Goal: Task Accomplishment & Management: Manage account settings

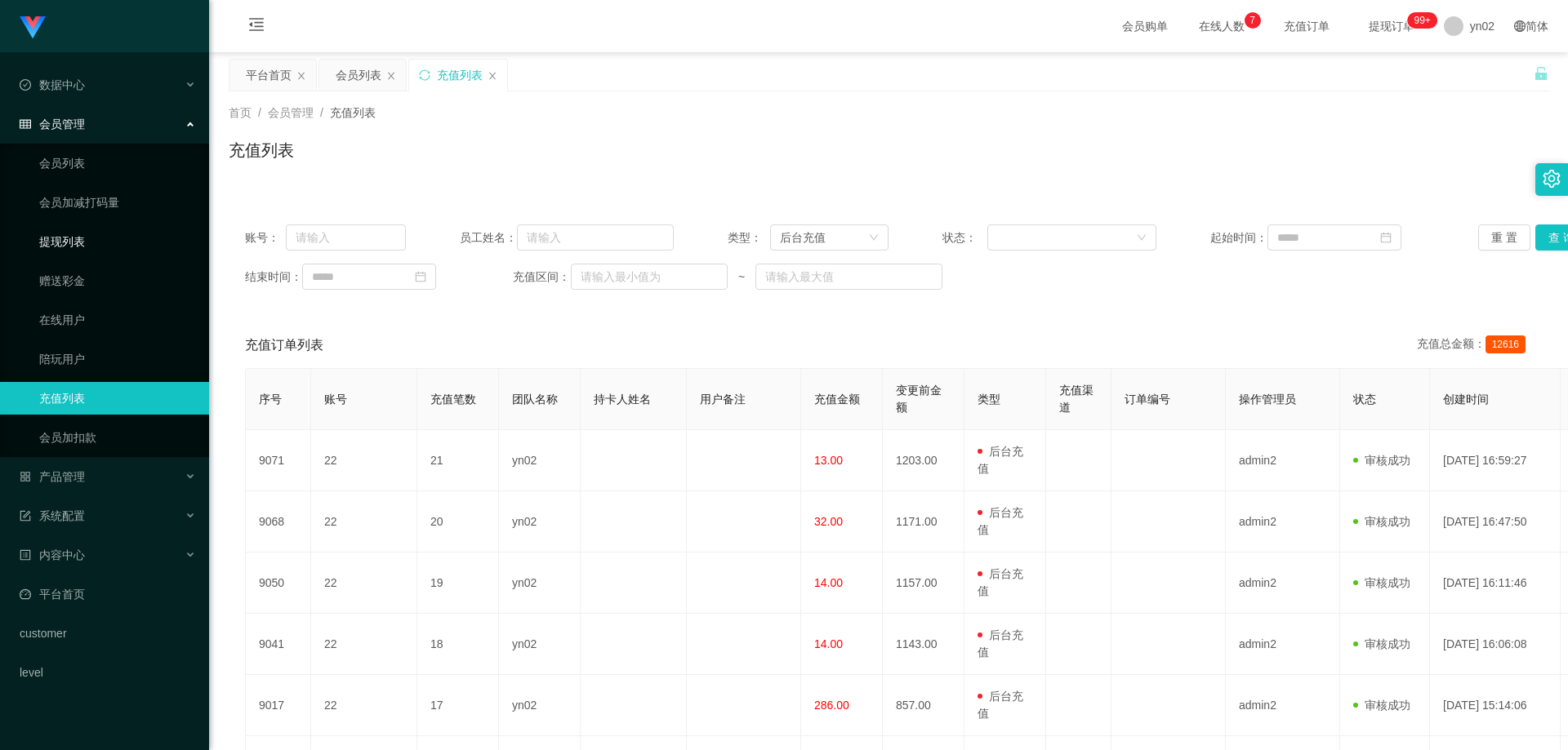
click at [72, 250] on link "提现列表" at bounding box center [118, 242] width 157 height 33
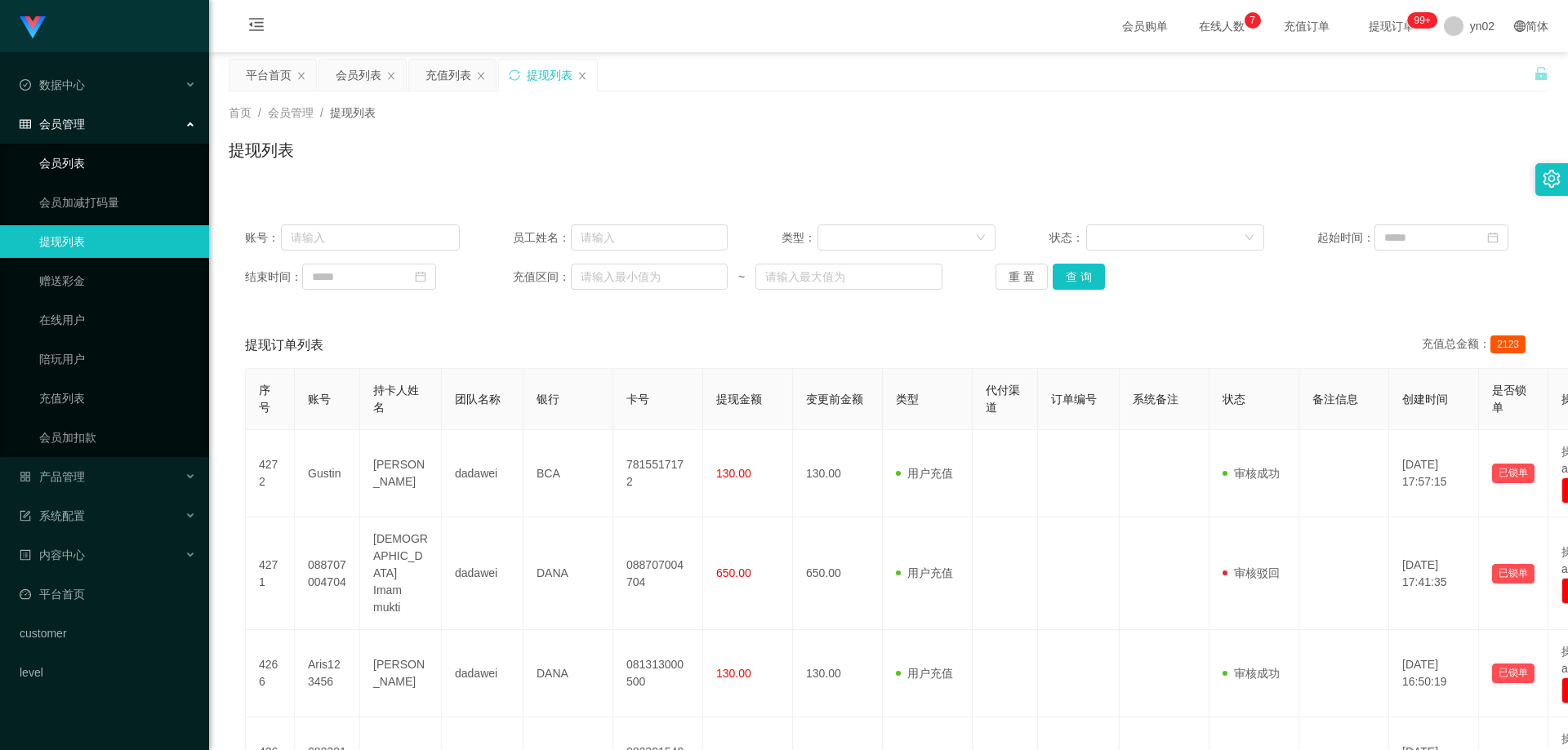
click at [86, 163] on link "会员列表" at bounding box center [118, 163] width 157 height 33
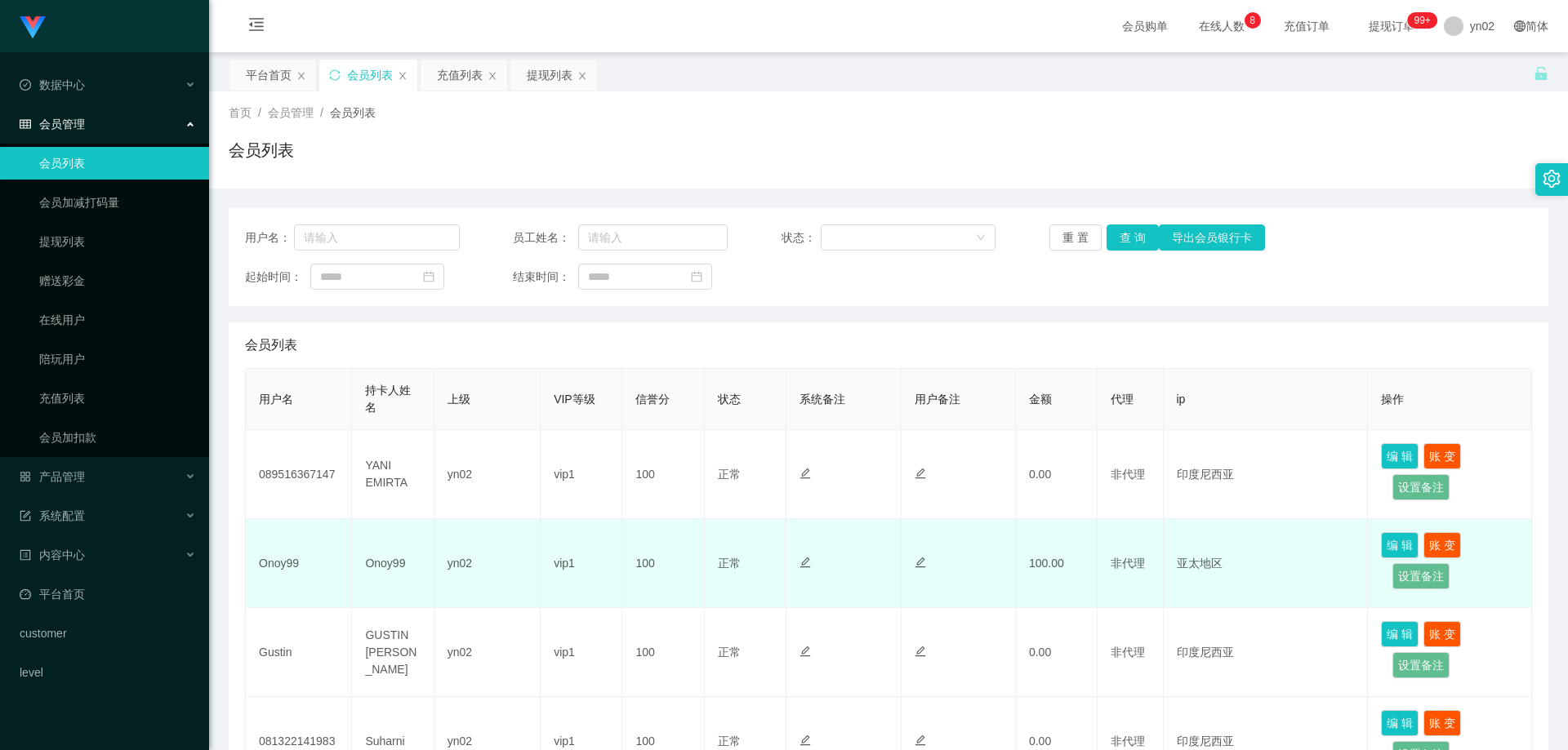
scroll to position [163, 0]
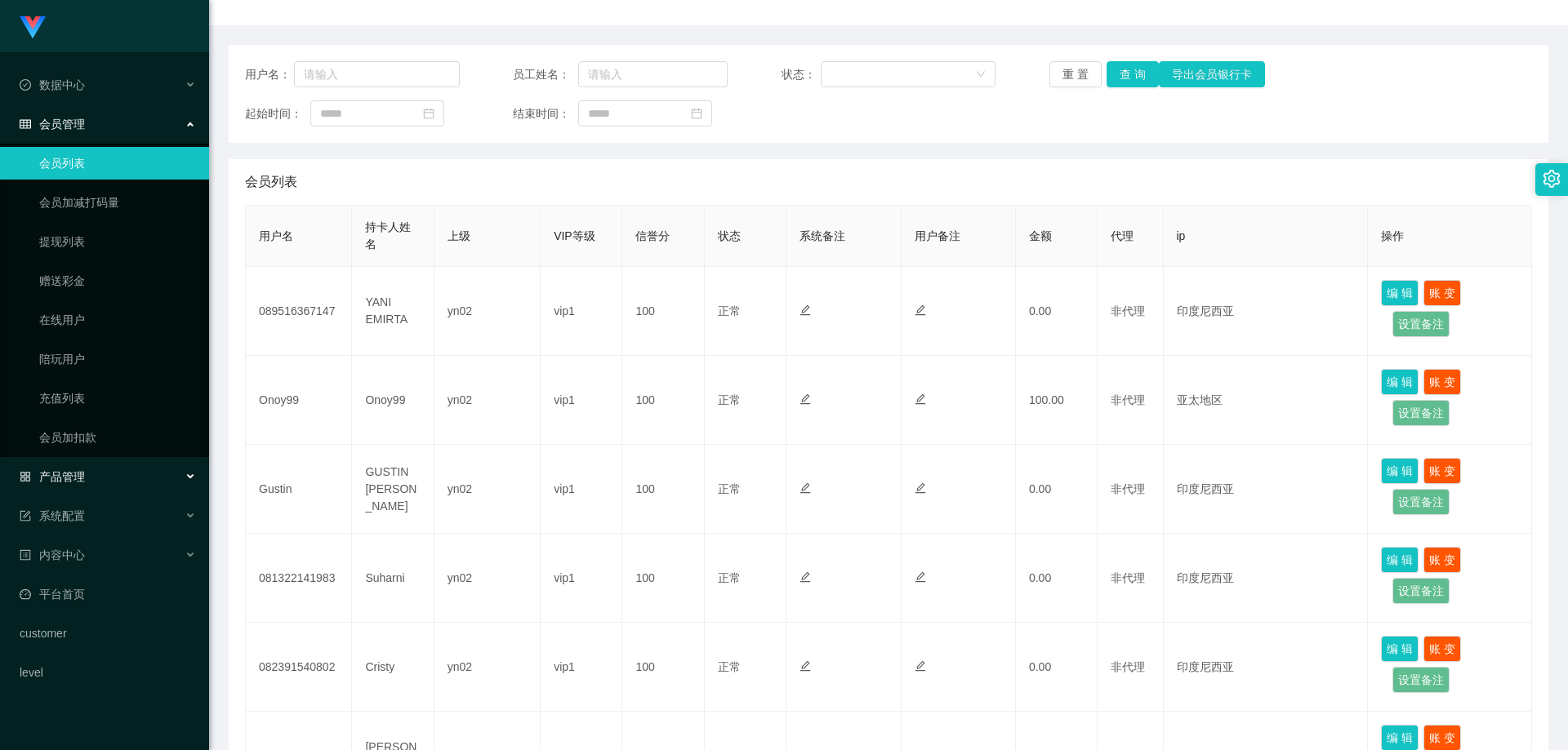
click at [109, 476] on div "产品管理" at bounding box center [104, 476] width 209 height 33
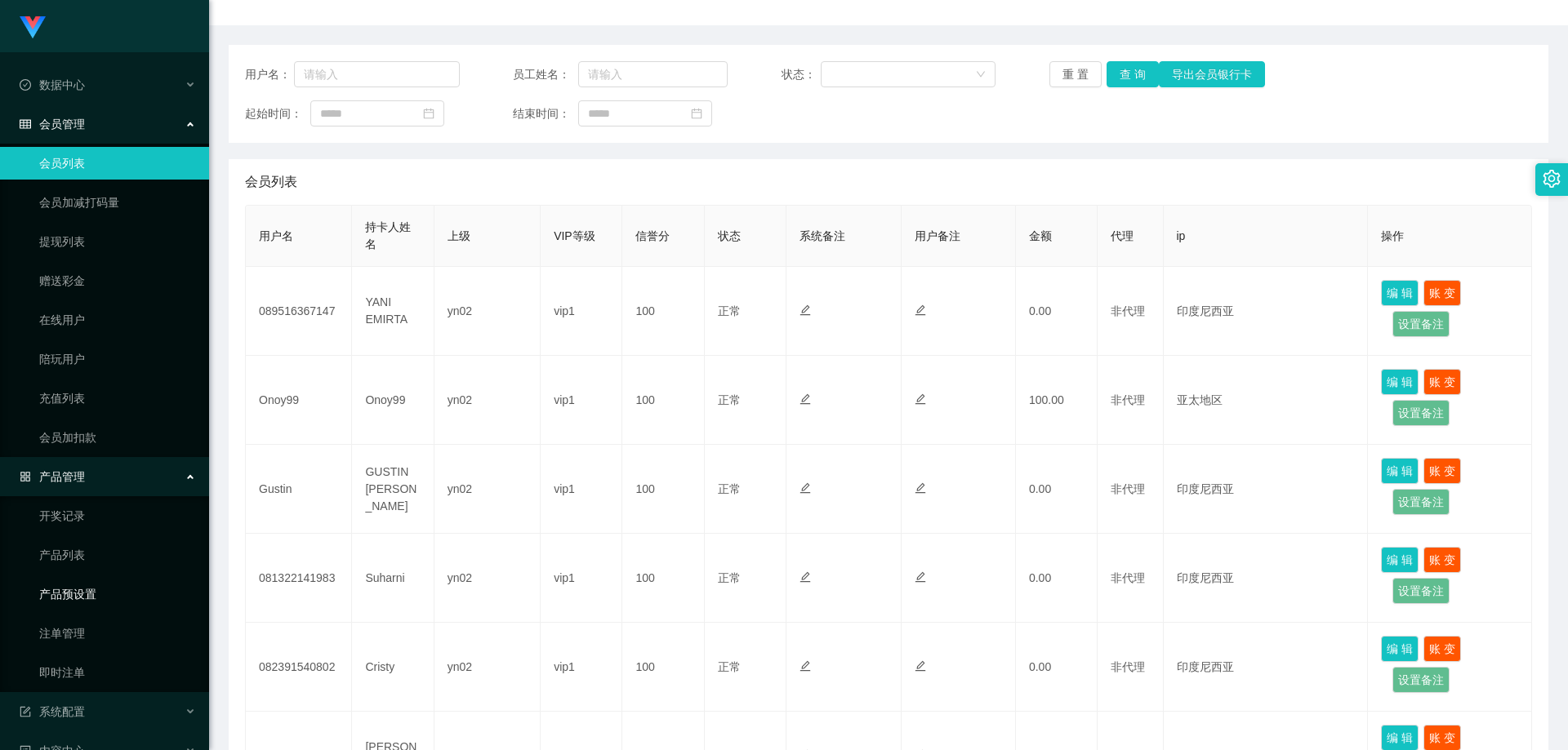
drag, startPoint x: 106, startPoint y: 591, endPoint x: 202, endPoint y: 563, distance: 100.0
click at [106, 591] on link "产品预设置" at bounding box center [118, 594] width 157 height 33
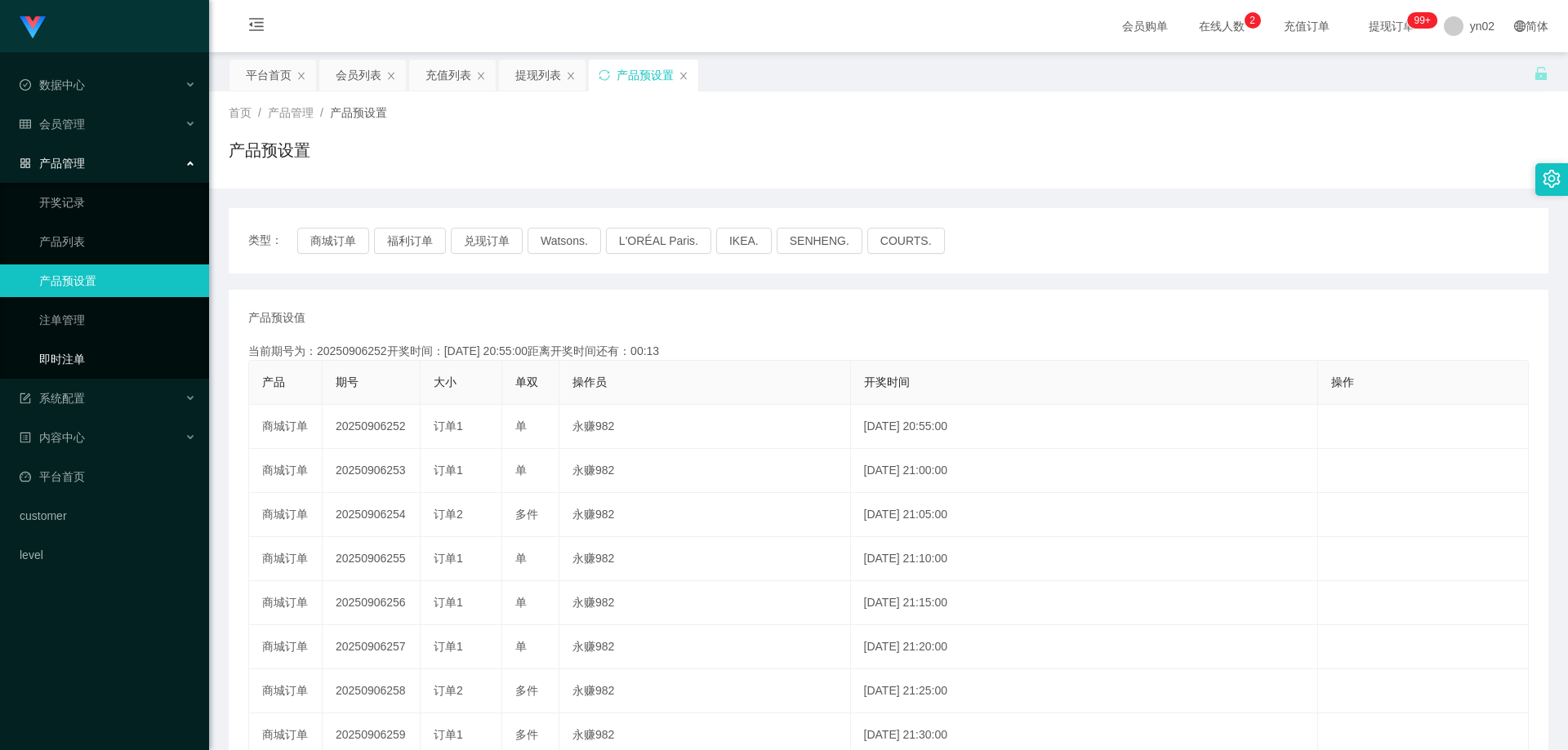
click at [83, 345] on link "即时注单" at bounding box center [118, 360] width 157 height 33
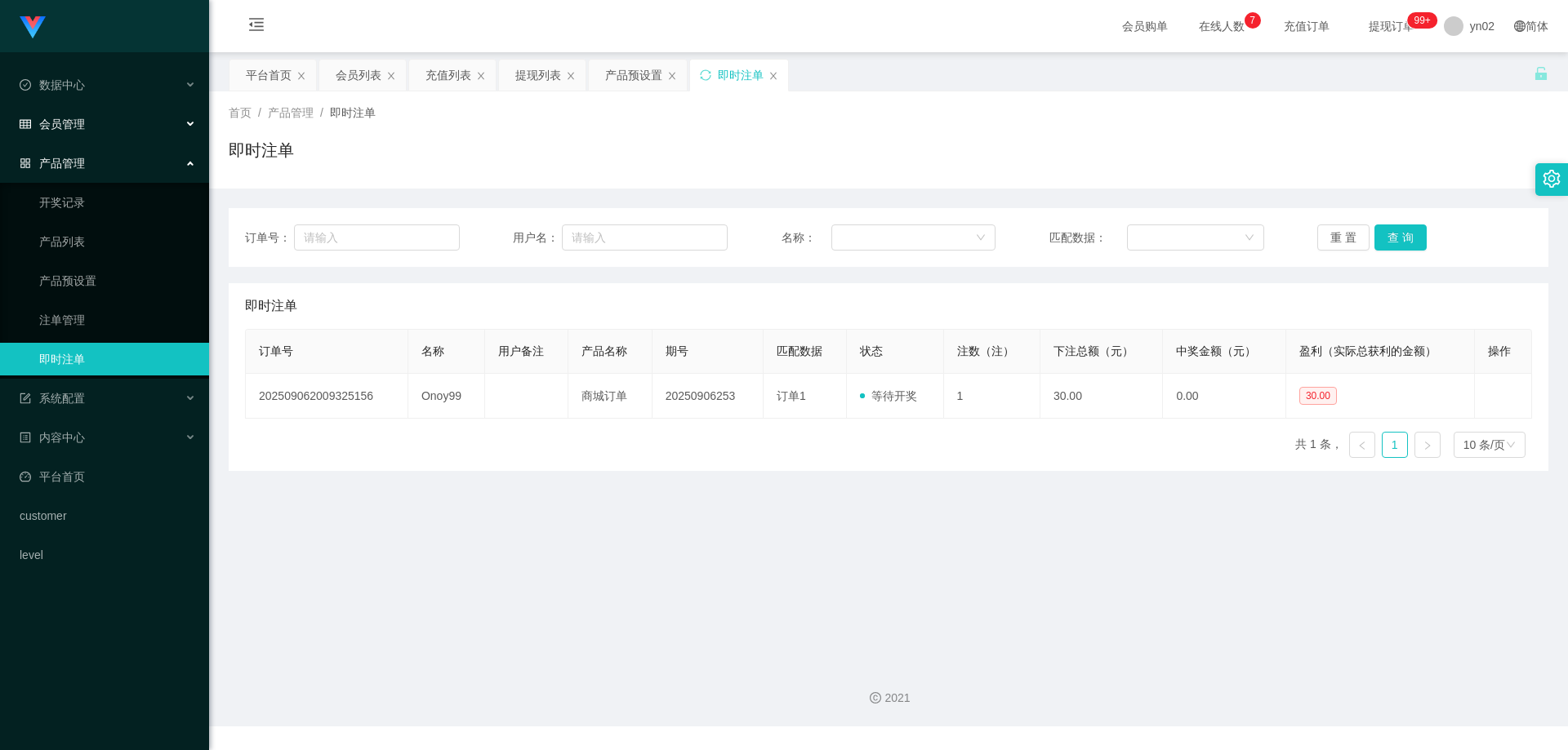
click at [123, 123] on div "会员管理" at bounding box center [104, 124] width 209 height 33
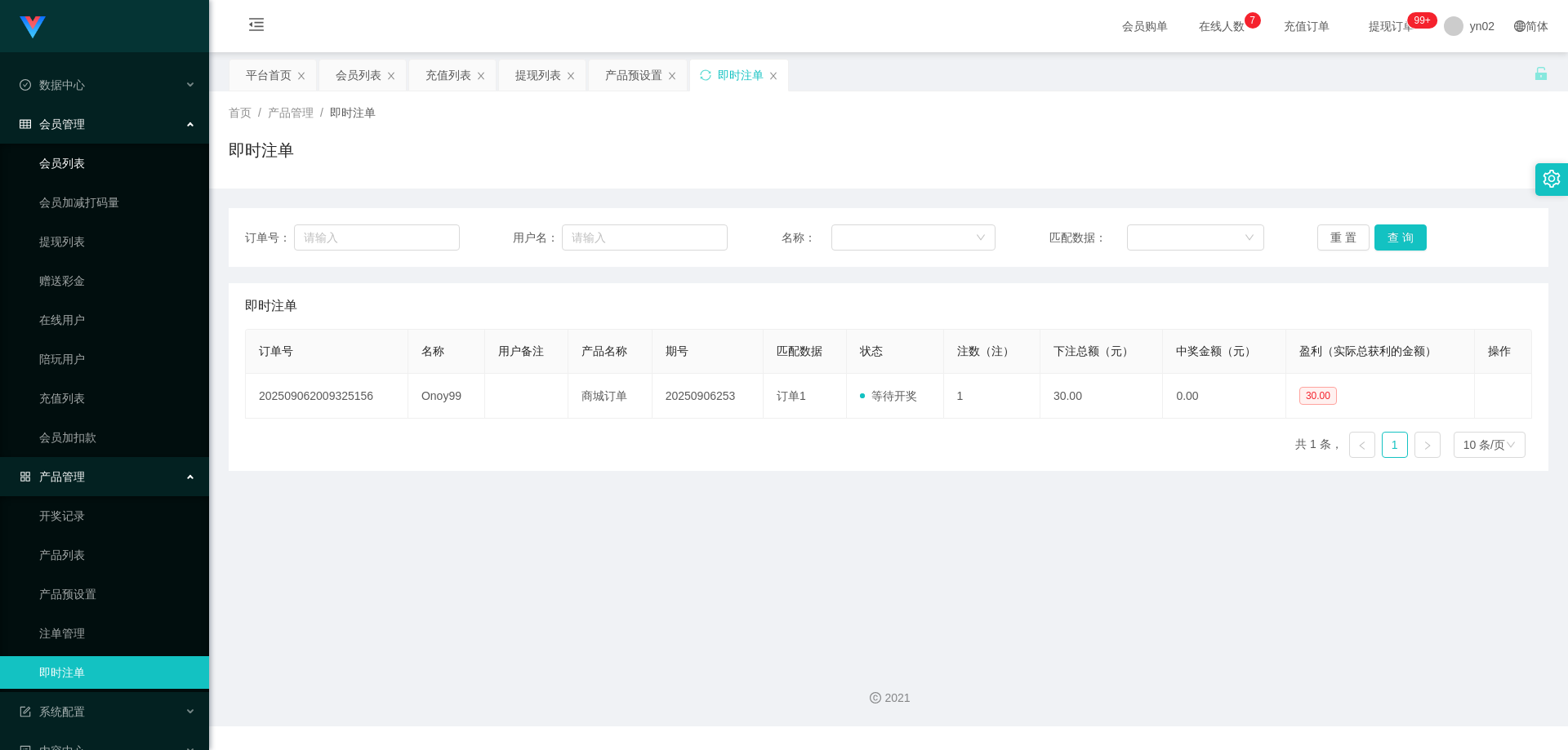
click at [100, 169] on link "会员列表" at bounding box center [118, 163] width 157 height 33
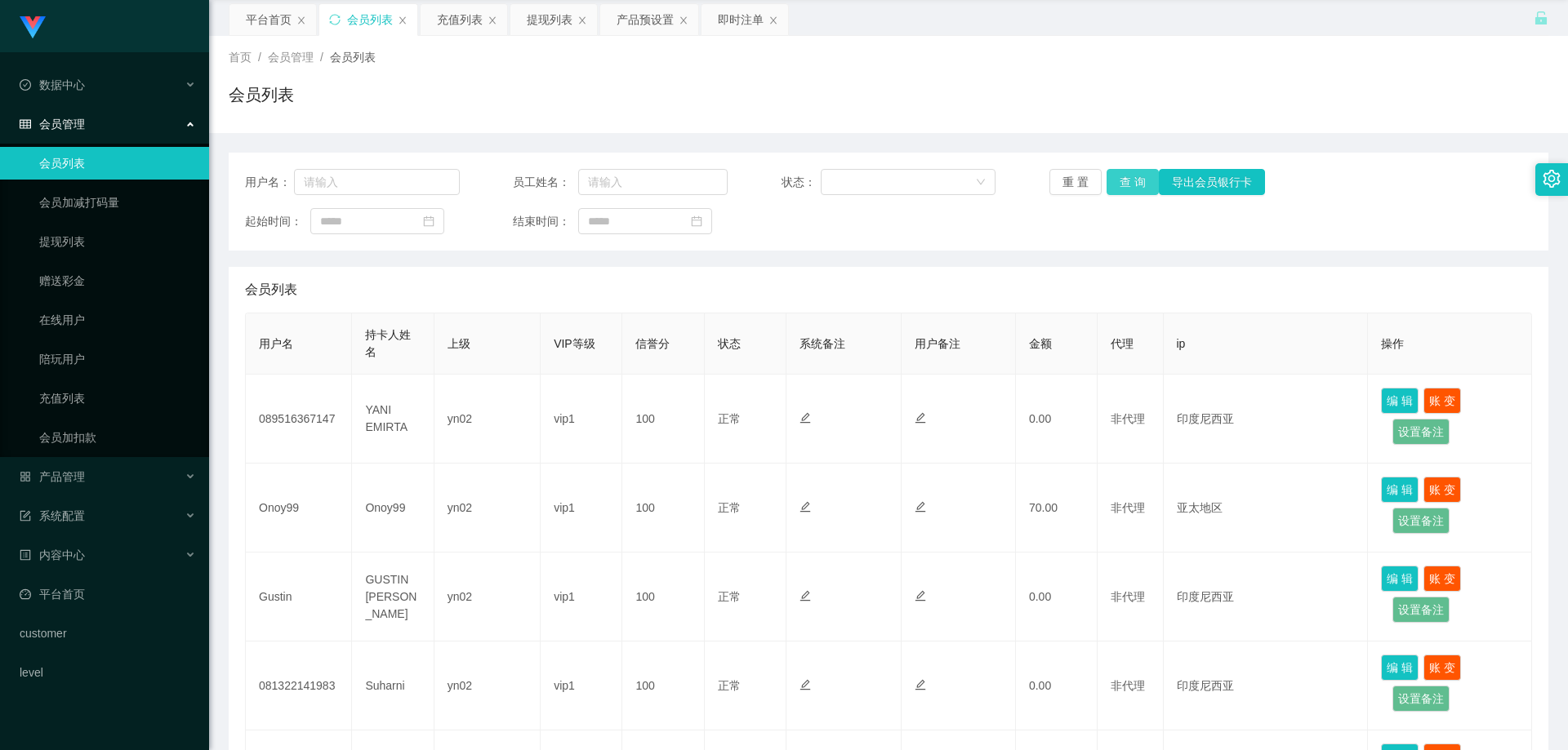
scroll to position [163, 0]
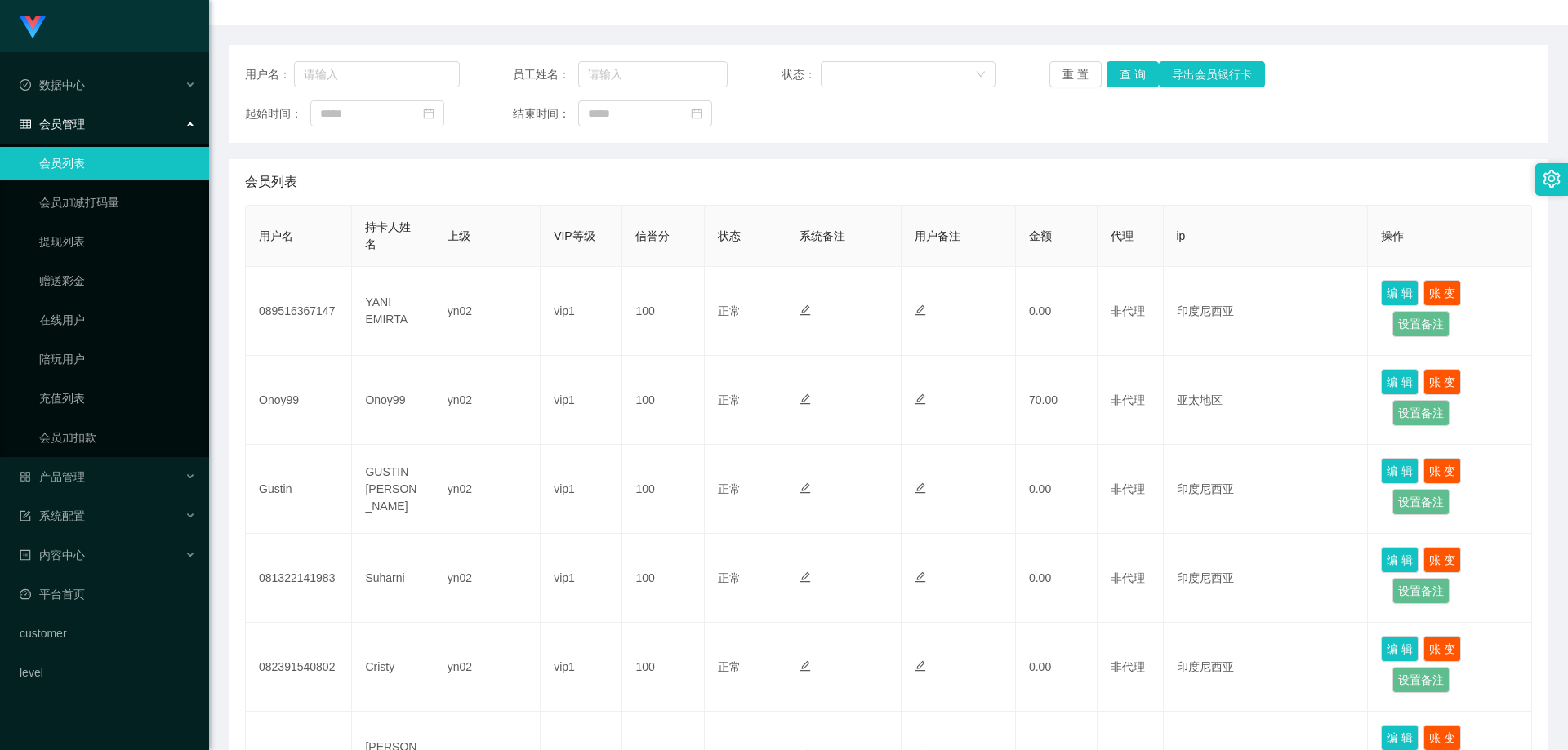
drag, startPoint x: 1051, startPoint y: 239, endPoint x: 1068, endPoint y: 234, distance: 17.7
click at [1068, 234] on th "金额" at bounding box center [1056, 235] width 82 height 61
drag, startPoint x: 1136, startPoint y: 237, endPoint x: 1100, endPoint y: 236, distance: 36.0
click at [1100, 236] on th "代理" at bounding box center [1130, 235] width 66 height 61
click at [1153, 233] on th "代理" at bounding box center [1130, 235] width 66 height 61
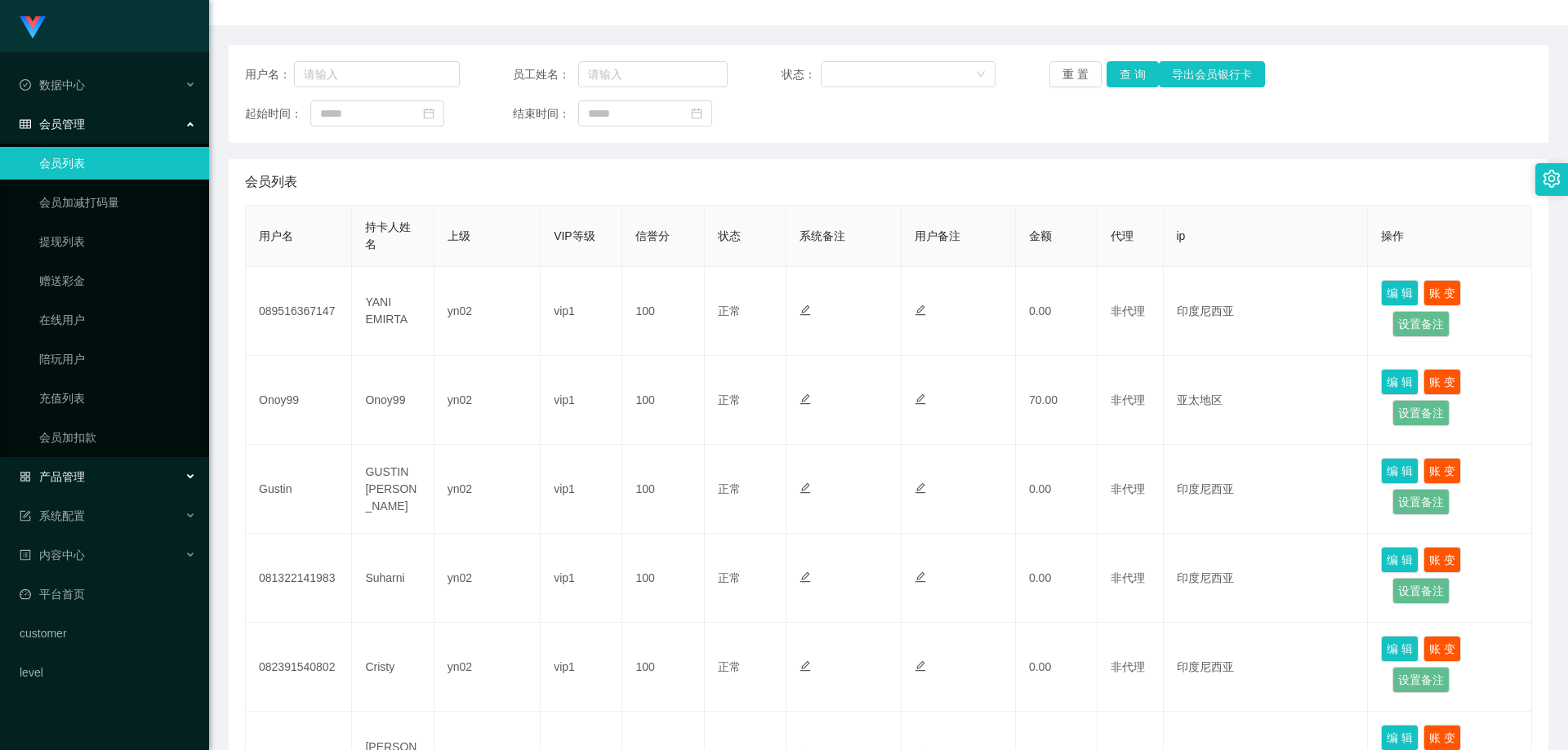
click at [126, 476] on div "产品管理" at bounding box center [104, 476] width 209 height 33
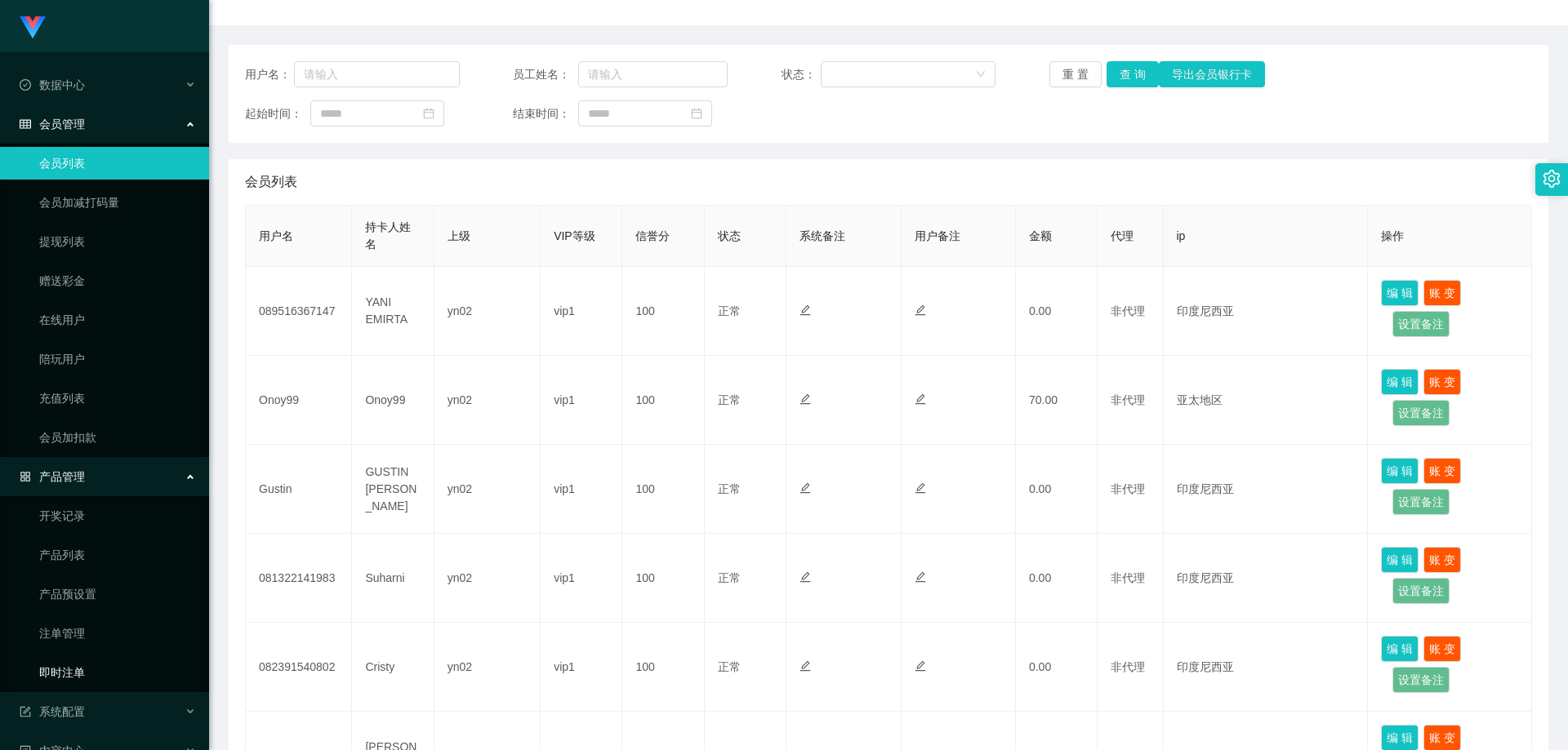
click at [85, 677] on link "即时注单" at bounding box center [118, 673] width 157 height 33
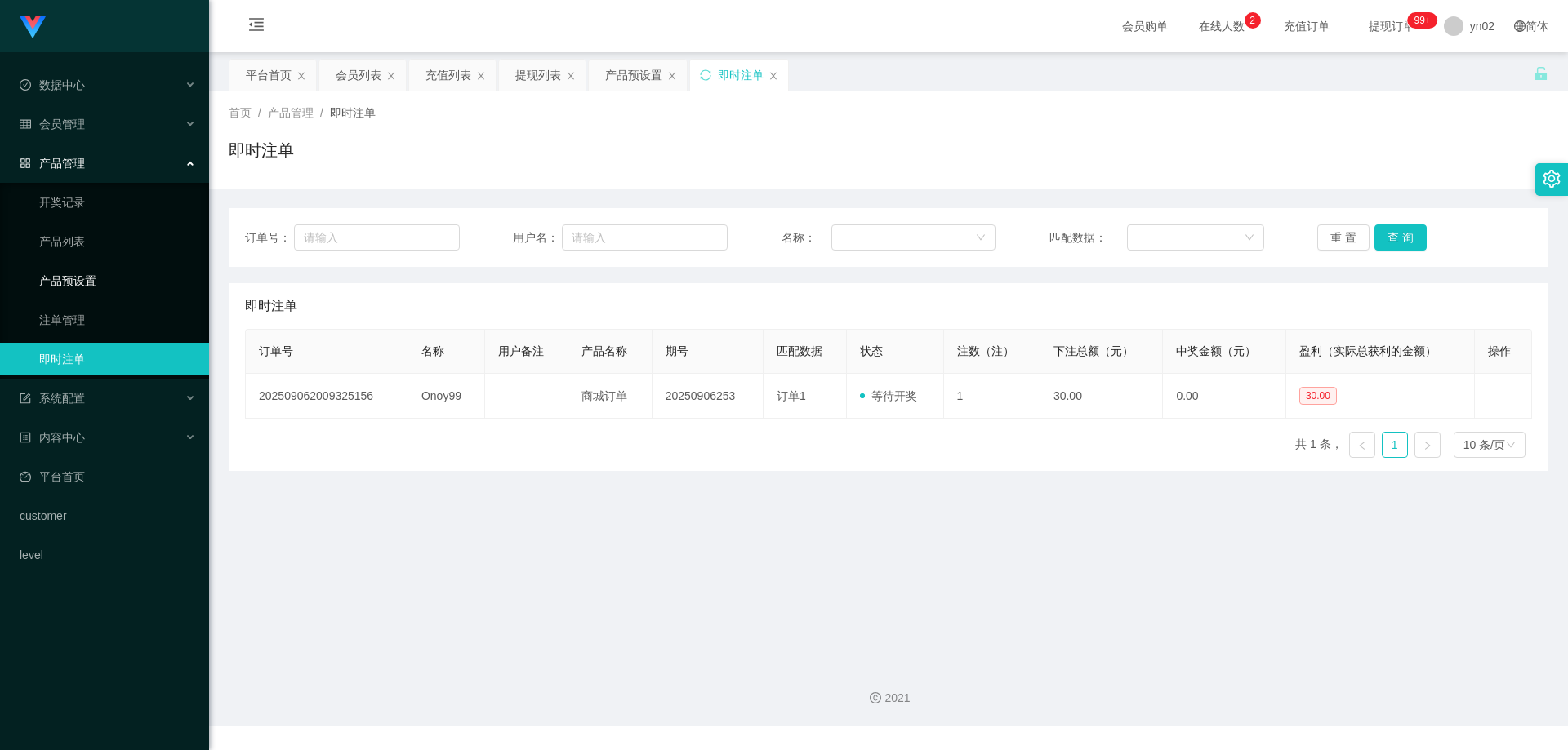
click at [133, 280] on link "产品预设置" at bounding box center [118, 281] width 157 height 33
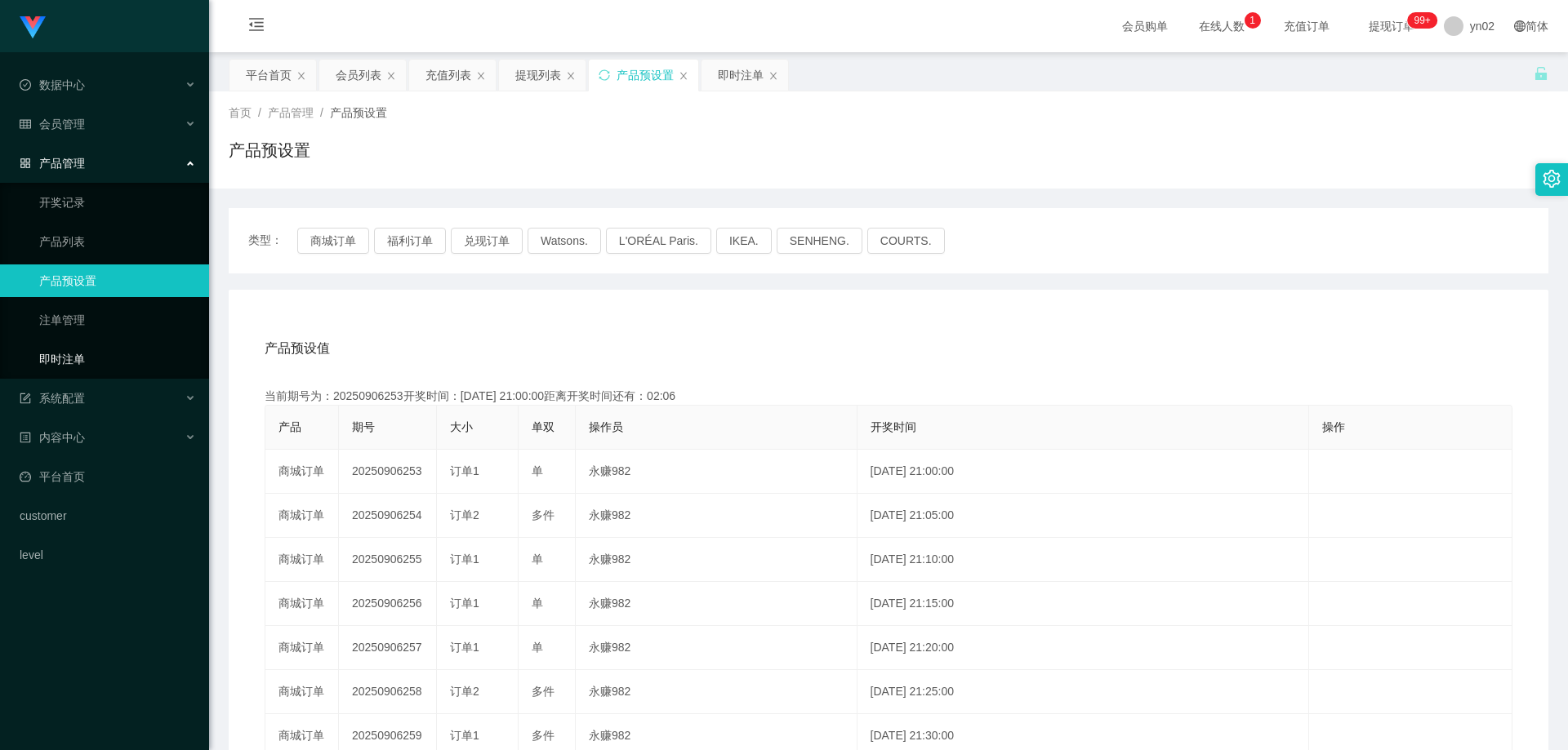
click at [98, 361] on link "即时注单" at bounding box center [118, 360] width 157 height 33
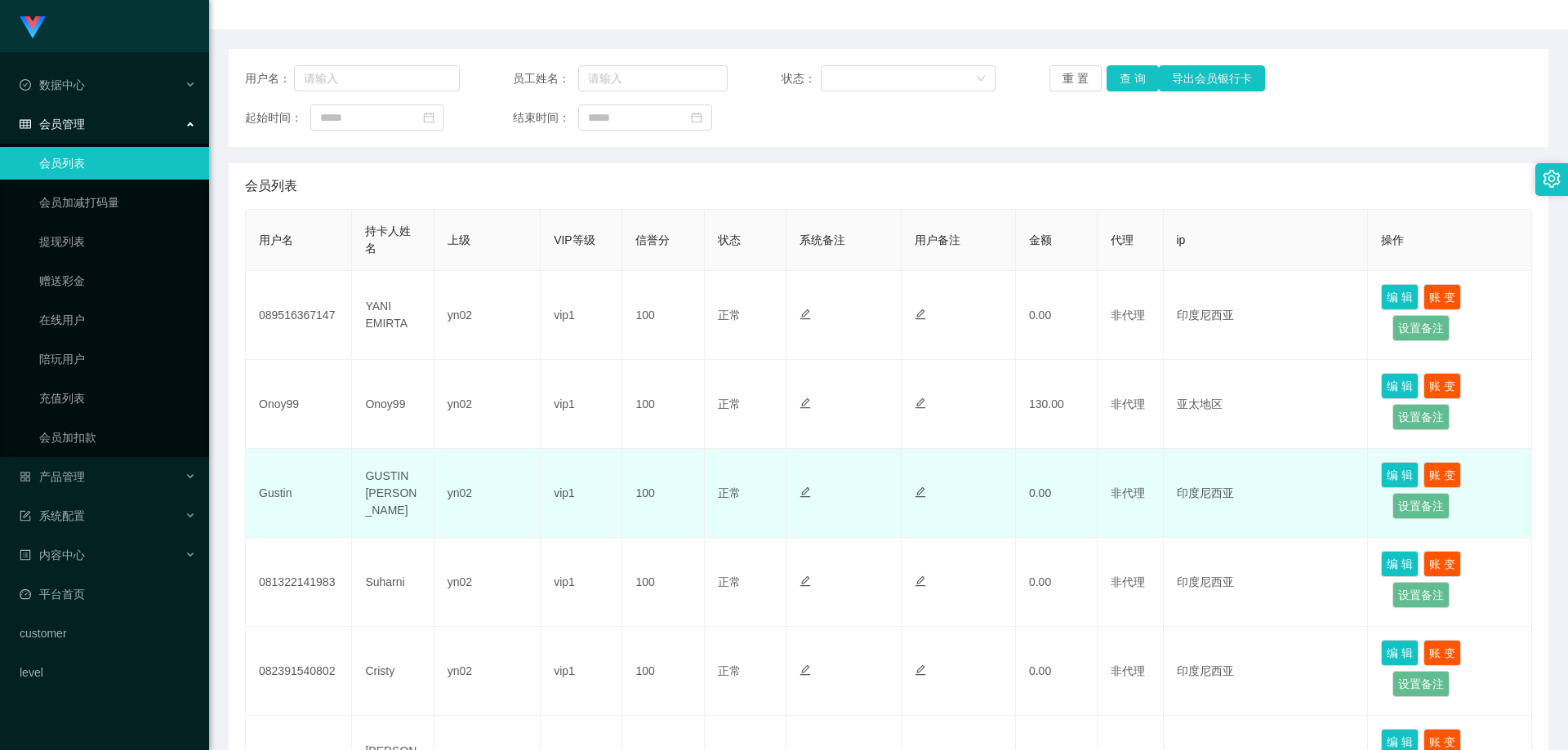
scroll to position [163, 0]
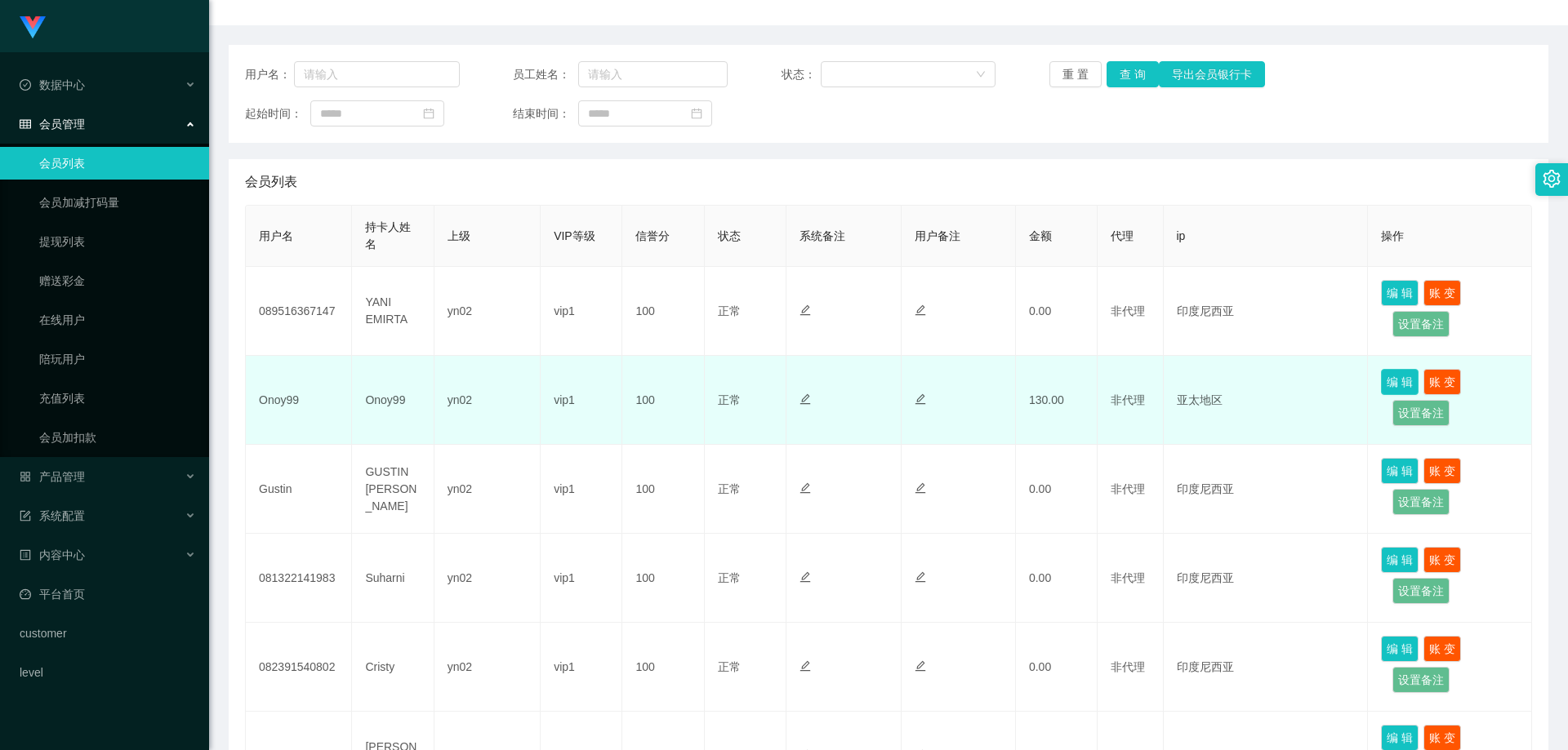
click at [1394, 388] on button "编 辑" at bounding box center [1399, 382] width 38 height 26
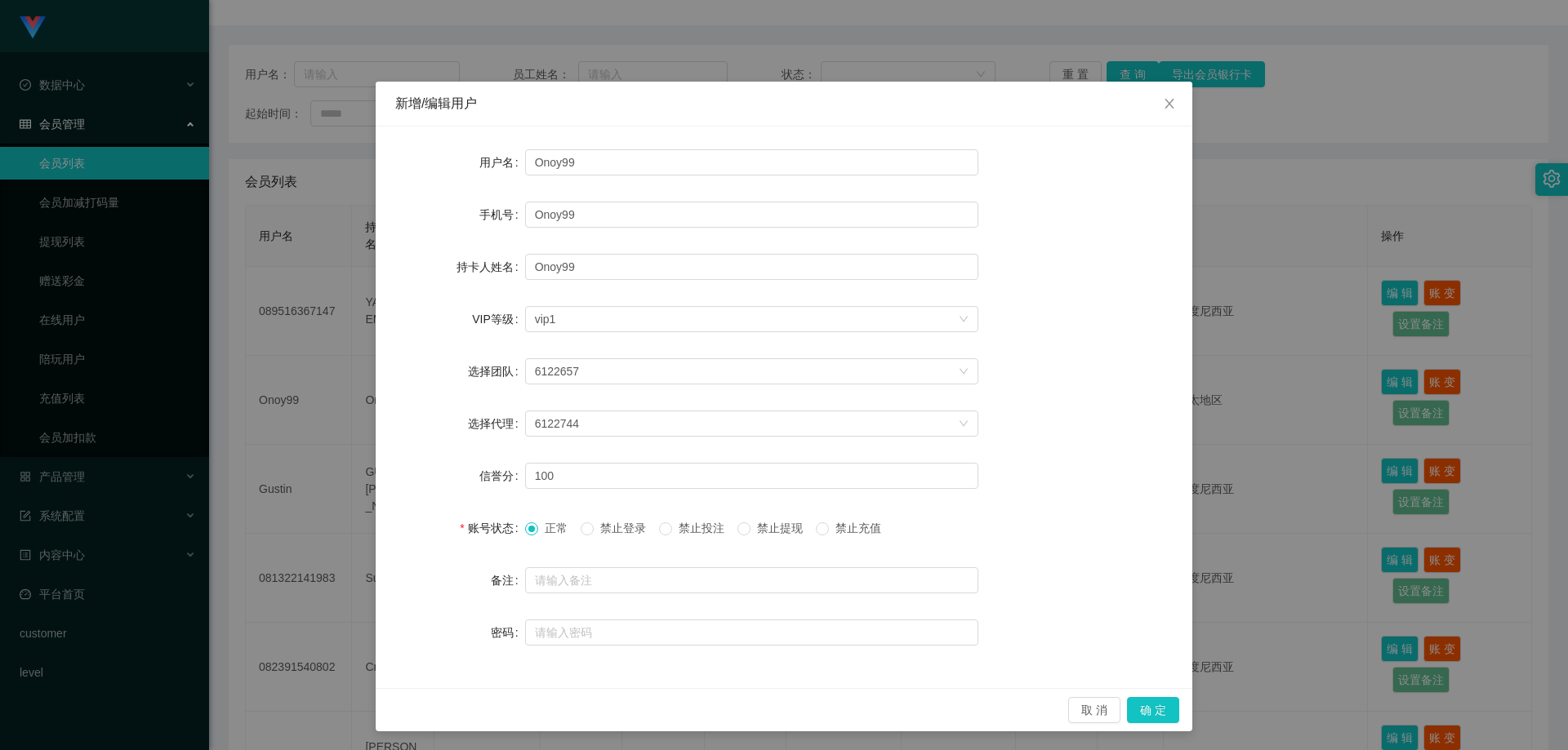
click at [739, 532] on div "正常 禁止登录 禁止投注 禁止提现 禁止充值" at bounding box center [709, 528] width 369 height 17
click at [1148, 705] on button "确 定" at bounding box center [1152, 710] width 52 height 26
